Goal: Task Accomplishment & Management: Complete application form

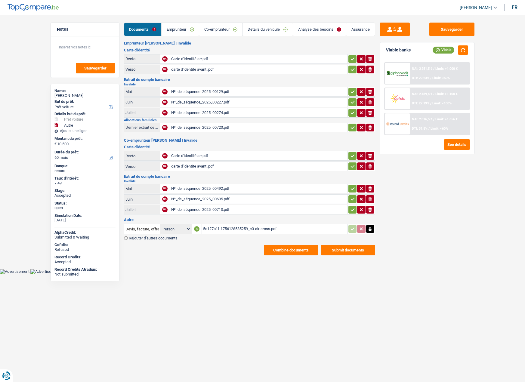
select select "car"
select select "other"
select select "60"
click at [310, 35] on link "Analyse des besoins" at bounding box center [319, 29] width 53 height 13
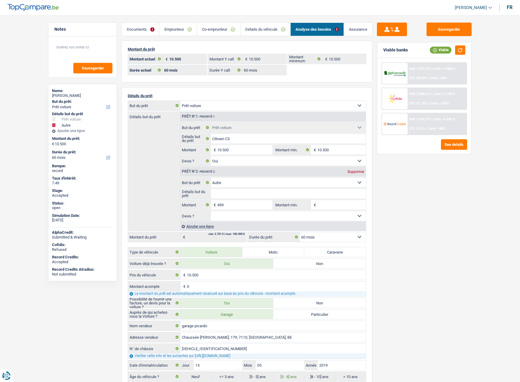
click at [357, 31] on link "Assurance" at bounding box center [358, 29] width 28 height 13
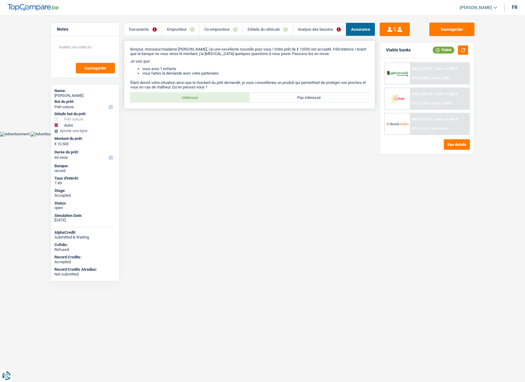
click at [218, 95] on label "Intéressé" at bounding box center [190, 98] width 119 height 10
click at [218, 95] on input "Intéressé" at bounding box center [190, 98] width 119 height 10
radio input "true"
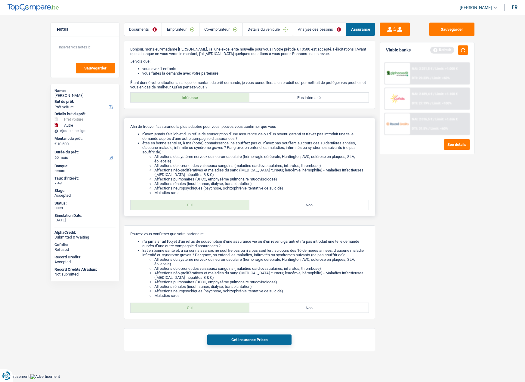
click at [208, 205] on label "Oui" at bounding box center [190, 205] width 119 height 10
click at [208, 205] on input "Oui" at bounding box center [190, 205] width 119 height 10
radio input "true"
click at [185, 309] on label "Oui" at bounding box center [190, 308] width 119 height 10
click at [185, 309] on input "Oui" at bounding box center [190, 308] width 119 height 10
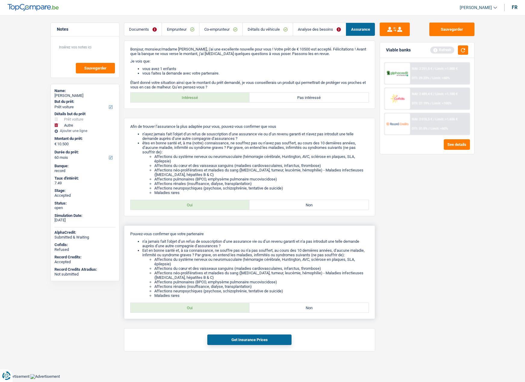
radio input "true"
click at [228, 341] on button "Get Insurance Prices" at bounding box center [249, 340] width 84 height 11
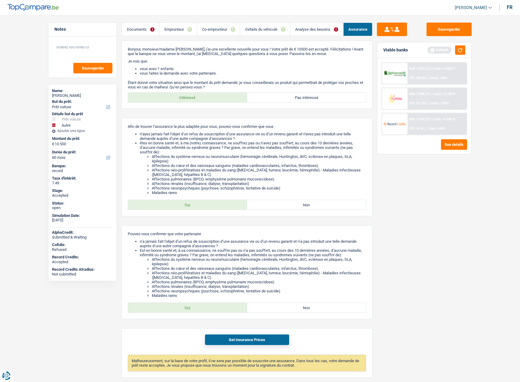
click at [144, 31] on link "Documents" at bounding box center [141, 29] width 38 height 13
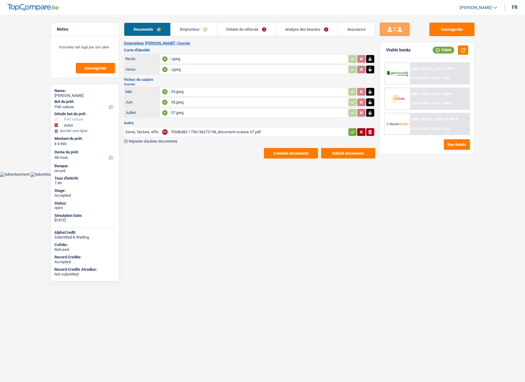
select select "car"
select select "other"
select select "48"
click at [350, 24] on link "Assurance" at bounding box center [356, 29] width 37 height 13
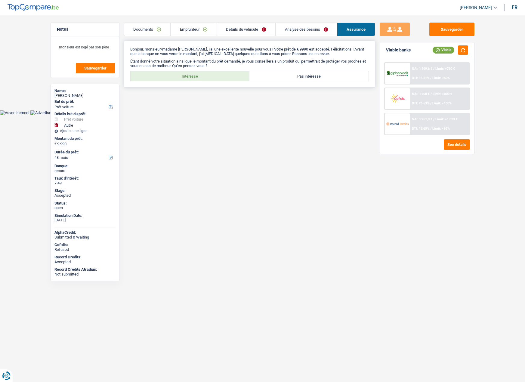
click at [222, 73] on label "Intéressé" at bounding box center [190, 76] width 119 height 10
click at [222, 73] on input "Intéressé" at bounding box center [190, 76] width 119 height 10
radio input "true"
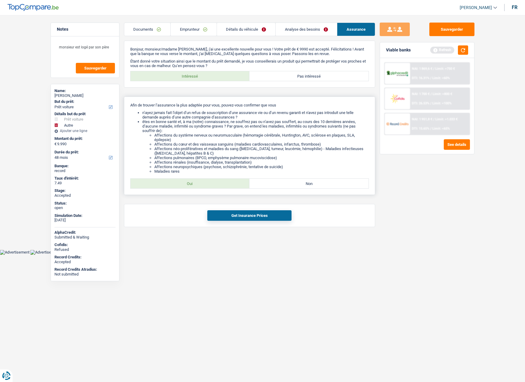
click at [209, 184] on label "Oui" at bounding box center [190, 184] width 119 height 10
click at [209, 184] on input "Oui" at bounding box center [190, 184] width 119 height 10
radio input "true"
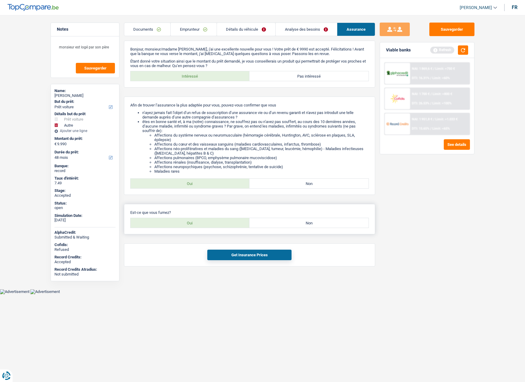
click at [199, 227] on label "Oui" at bounding box center [190, 223] width 119 height 10
click at [199, 227] on input "Oui" at bounding box center [190, 223] width 119 height 10
radio input "true"
click at [236, 257] on button "Get Insurance Prices" at bounding box center [249, 255] width 84 height 11
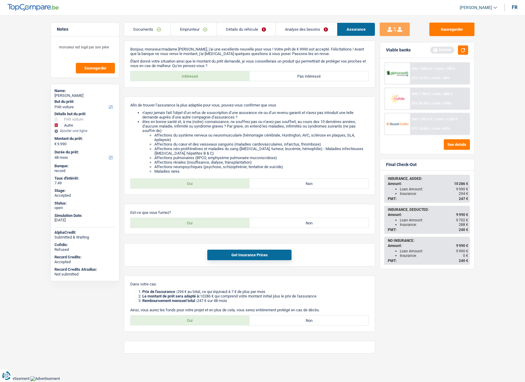
click at [475, 185] on div "Sauvegarder Viable banks Refresh NAI: 1 869,6 € / Limit: >750 € DTI: 16.31% / L…" at bounding box center [427, 197] width 104 height 348
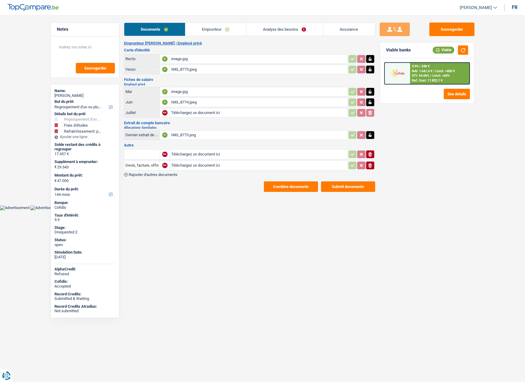
select select "refinancing"
select select "study"
select select "houseOrGarden"
select select "144"
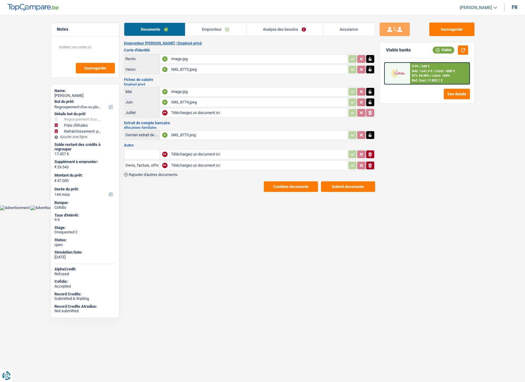
click at [283, 26] on link "Analyse des besoins" at bounding box center [284, 29] width 76 height 13
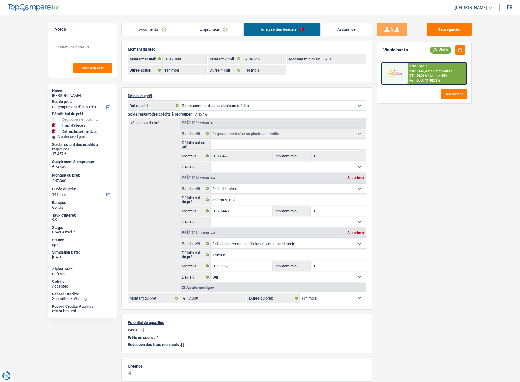
click at [201, 29] on link "Emprunteur" at bounding box center [213, 29] width 61 height 13
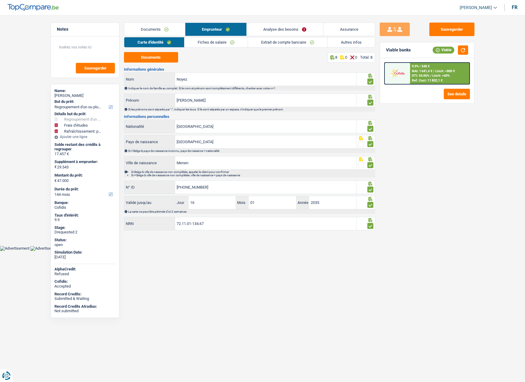
click at [225, 44] on link "Fiches de salaire" at bounding box center [215, 42] width 63 height 10
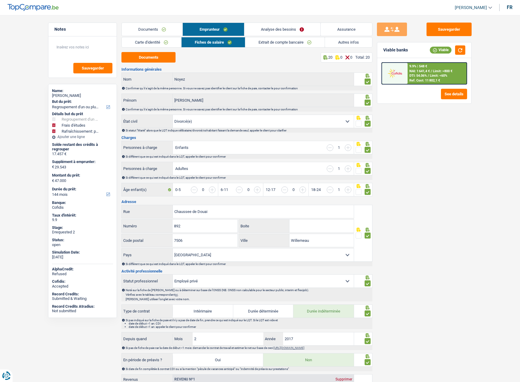
click at [341, 42] on link "Autres infos" at bounding box center [348, 42] width 47 height 10
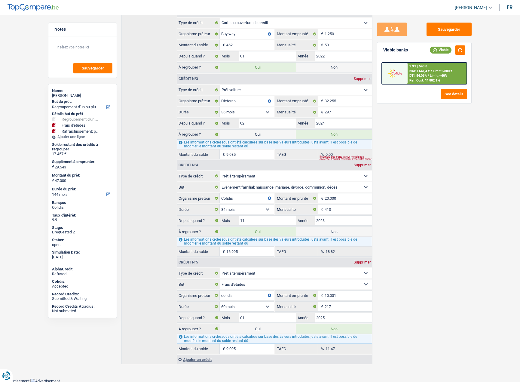
scroll to position [282, 0]
click at [273, 329] on label "Oui" at bounding box center [258, 328] width 76 height 10
click at [273, 329] on input "Oui" at bounding box center [258, 328] width 76 height 10
radio input "true"
type input "56.095"
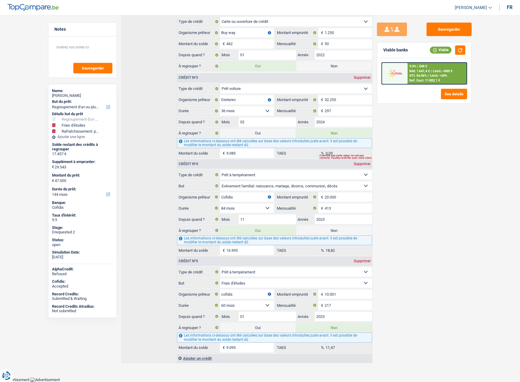
radio input "false"
click at [446, 35] on button "Sauvegarder" at bounding box center [449, 30] width 45 height 14
